Goal: Task Accomplishment & Management: Manage account settings

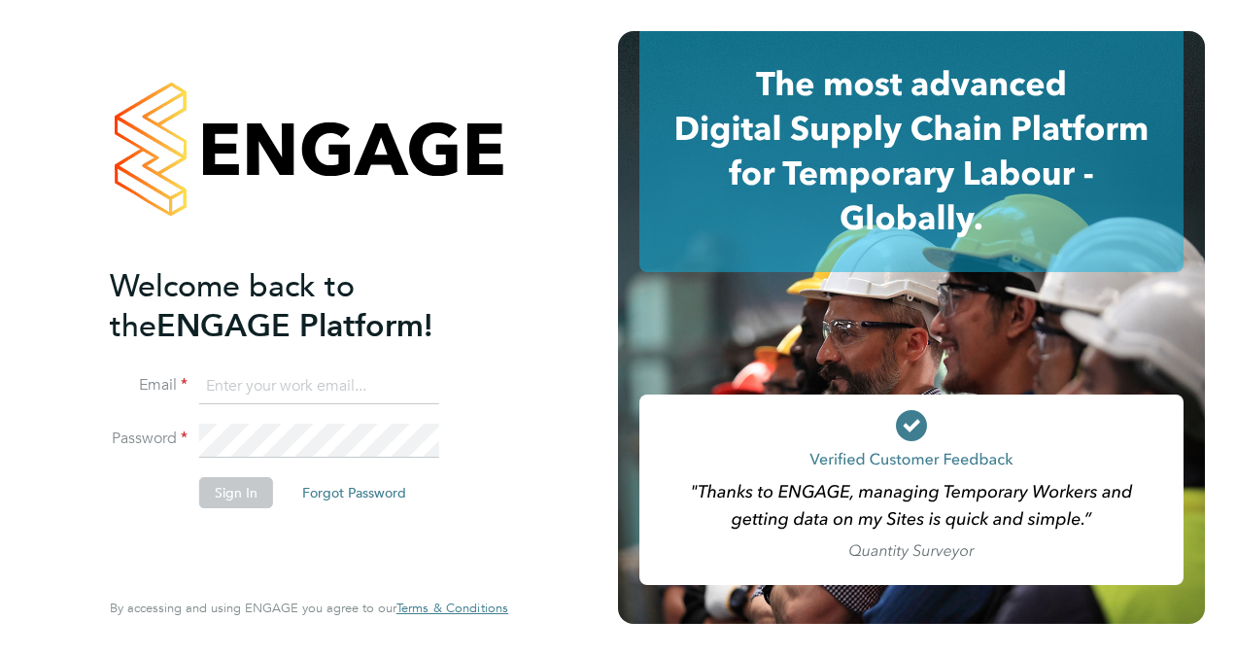
click at [271, 384] on input at bounding box center [319, 386] width 240 height 35
paste input "triona.[PERSON_NAME]@innocentdrinks.co.uk-A"
click at [256, 483] on button "Sign In" at bounding box center [236, 492] width 74 height 31
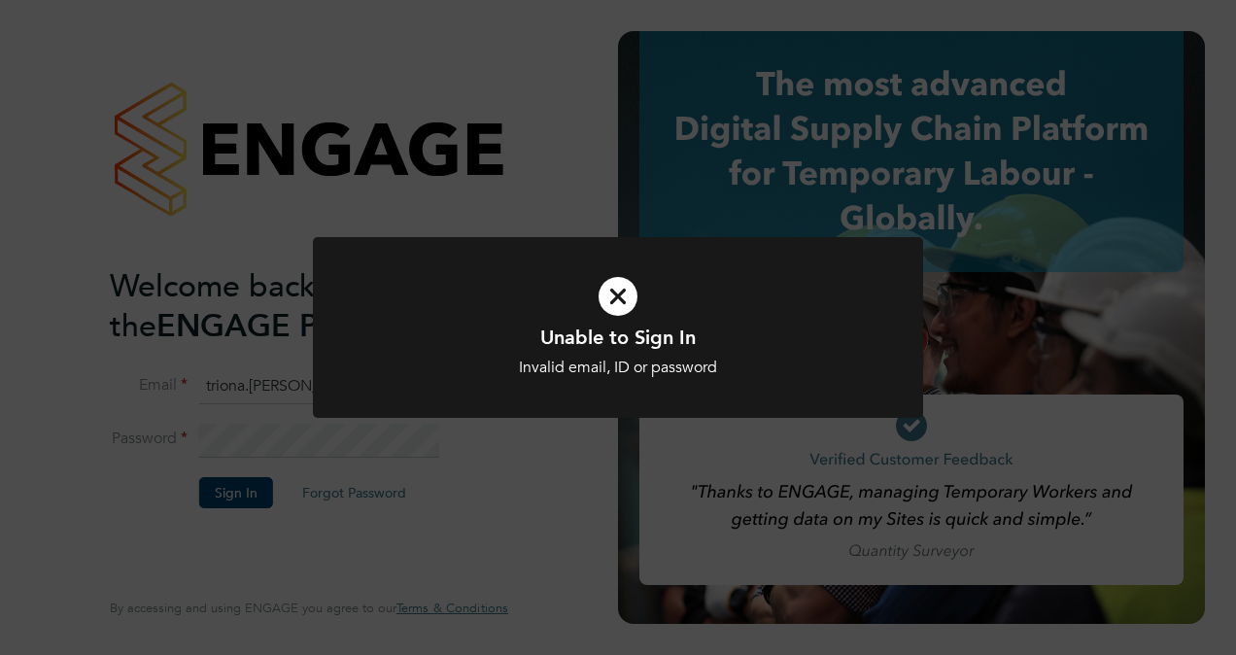
click at [575, 446] on div "Unable to Sign In Invalid email, ID or password Cancel Okay" at bounding box center [618, 327] width 1236 height 655
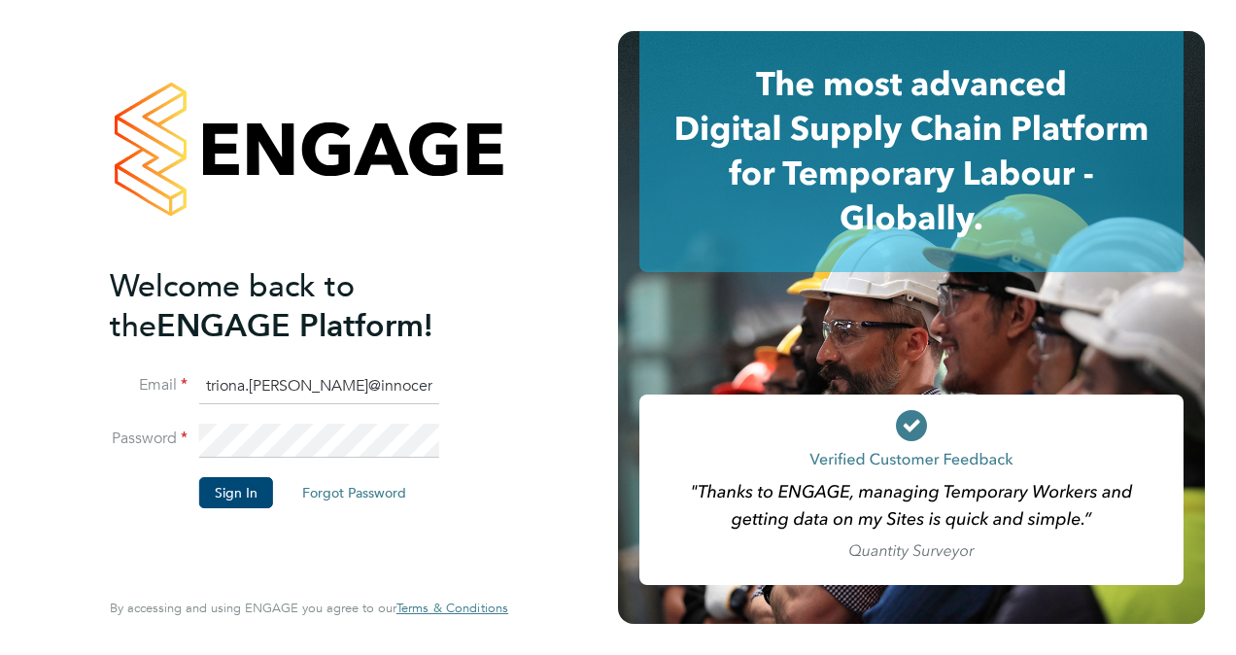
click at [428, 383] on input "triona.[PERSON_NAME]@innocentdrinks.co.uk-A" at bounding box center [319, 386] width 240 height 35
drag, startPoint x: 433, startPoint y: 386, endPoint x: 553, endPoint y: 408, distance: 121.6
click at [553, 408] on div "Welcome back to the ENGAGE Platform! Email triona.[PERSON_NAME]@innocentdrinks.…" at bounding box center [309, 327] width 618 height 655
click at [425, 385] on input "triona.[PERSON_NAME]@innocentdrinks.co.uk-A" at bounding box center [319, 386] width 240 height 35
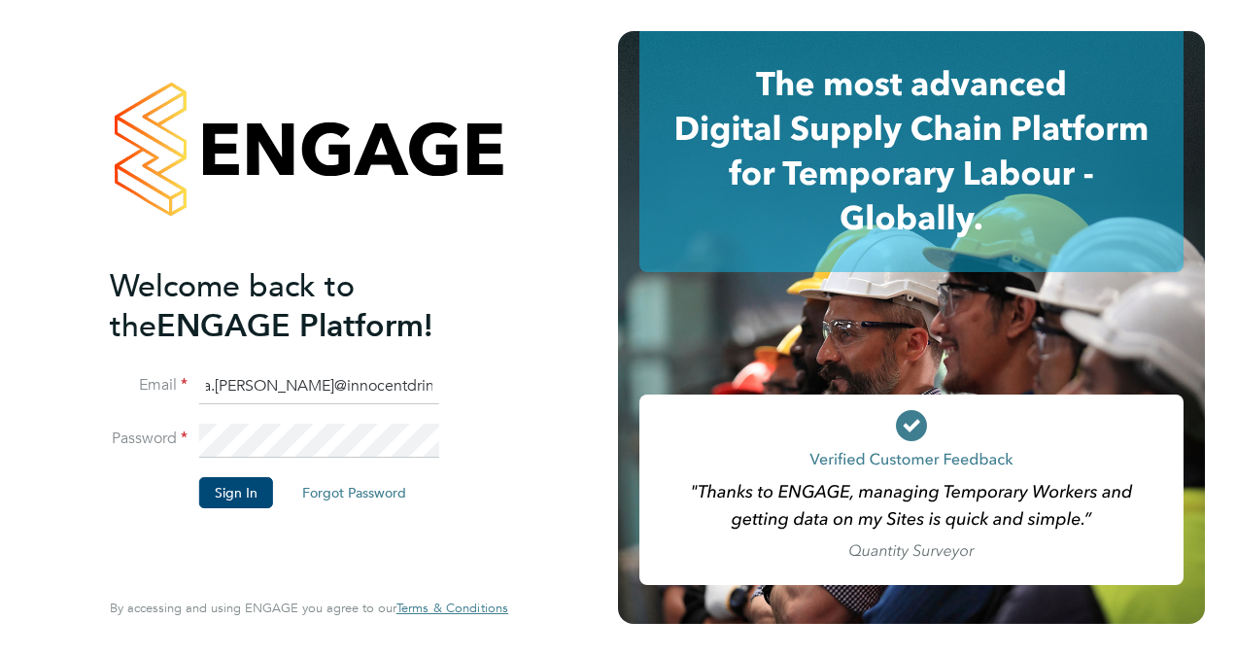
drag, startPoint x: 425, startPoint y: 385, endPoint x: 528, endPoint y: 405, distance: 105.0
click at [528, 405] on div "Welcome back to the ENGAGE Platform! Email triona.[PERSON_NAME]@innocentdrinks.…" at bounding box center [309, 327] width 476 height 655
click at [420, 389] on input "triona.[PERSON_NAME]@innocentdrinks.co.uk-A" at bounding box center [319, 386] width 240 height 35
click at [414, 385] on input "triona.[PERSON_NAME]@innocentdrinks.co.uk-A" at bounding box center [319, 386] width 240 height 35
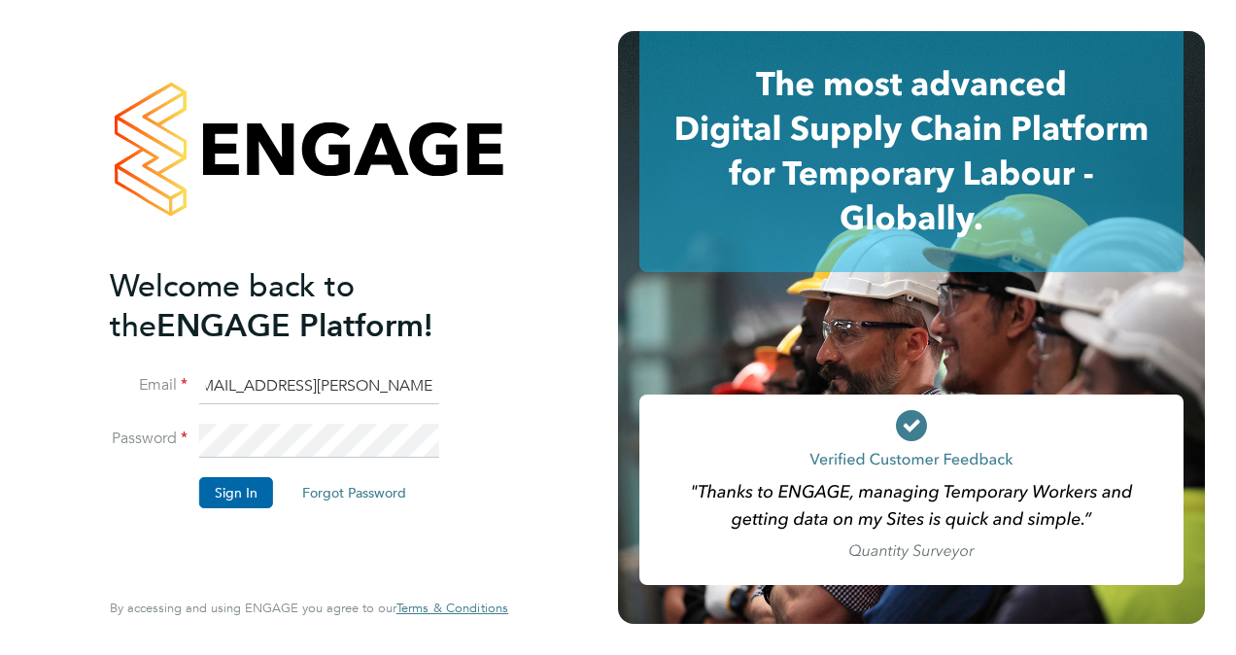
type input "[EMAIL_ADDRESS][PERSON_NAME][DOMAIN_NAME]"
click at [253, 491] on button "Sign In" at bounding box center [236, 492] width 74 height 31
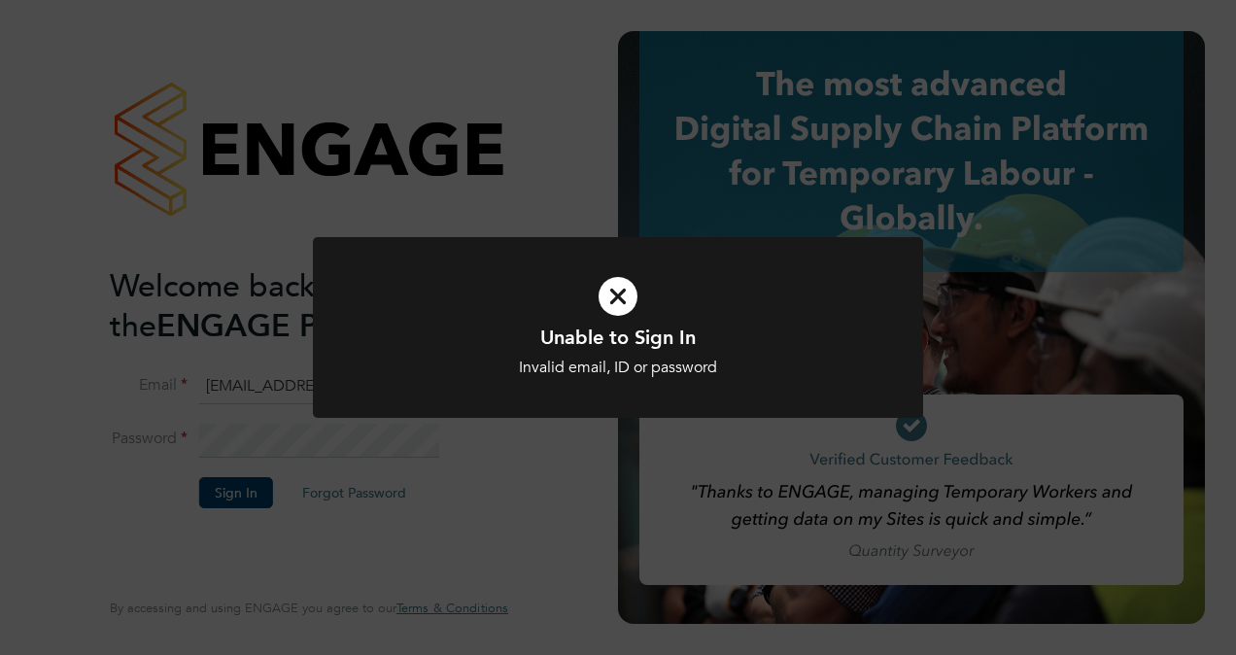
click at [654, 271] on icon at bounding box center [617, 296] width 505 height 76
